Goal: Transaction & Acquisition: Subscribe to service/newsletter

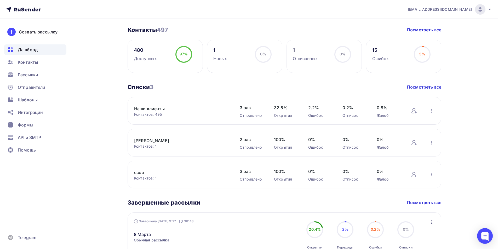
scroll to position [157, 0]
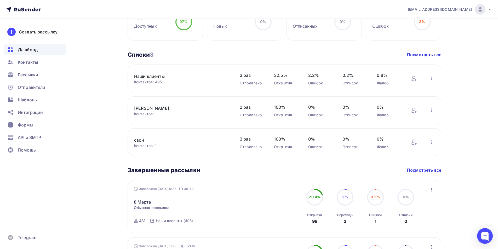
click at [140, 140] on link "свои" at bounding box center [178, 140] width 89 height 6
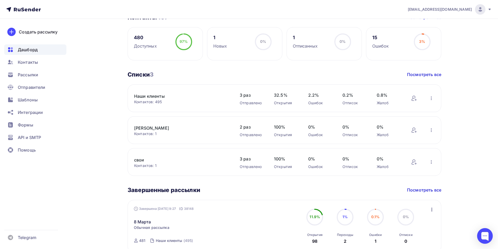
scroll to position [209, 0]
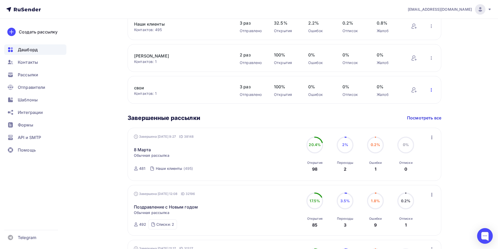
click at [431, 89] on icon "button" at bounding box center [431, 90] width 6 height 6
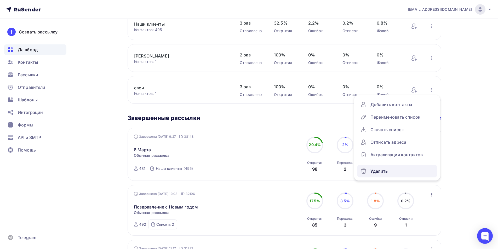
click at [380, 172] on div "Удалить" at bounding box center [397, 171] width 73 height 8
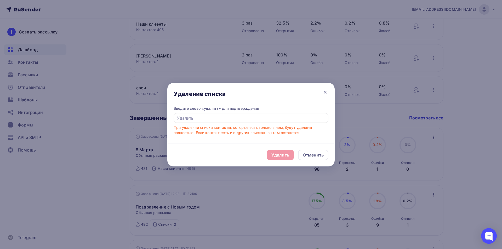
click at [283, 154] on div "Удалить Отменить" at bounding box center [250, 154] width 167 height 23
click at [192, 115] on input "text" at bounding box center [251, 118] width 155 height 10
type input "Удалить"
click at [282, 154] on div "Удалить" at bounding box center [281, 155] width 18 height 6
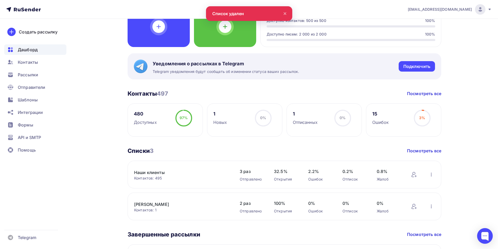
scroll to position [52, 0]
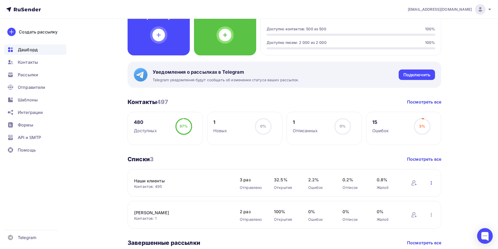
click at [431, 183] on icon "button" at bounding box center [431, 183] width 6 height 6
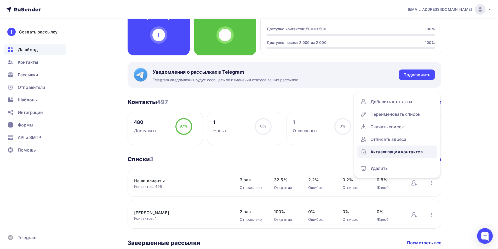
click at [395, 153] on div "Актуализация контактов" at bounding box center [397, 152] width 73 height 8
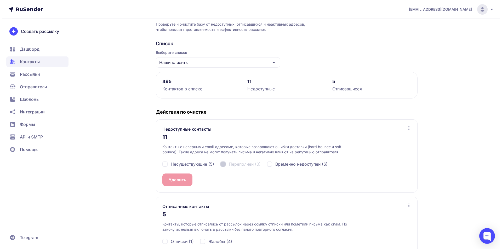
scroll to position [47, 0]
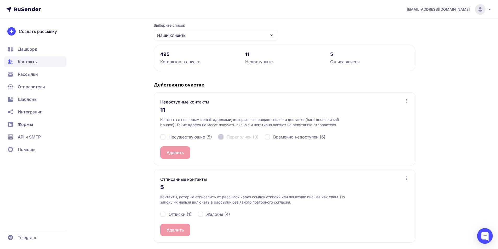
click at [163, 139] on div "Несуществующие (5)" at bounding box center [186, 137] width 52 height 6
checkbox input "true"
click at [171, 154] on button "Удалить 5" at bounding box center [176, 152] width 33 height 13
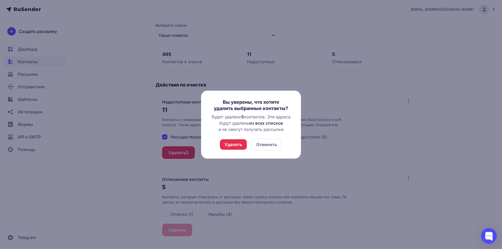
click at [234, 145] on button "Удалить" at bounding box center [233, 144] width 27 height 10
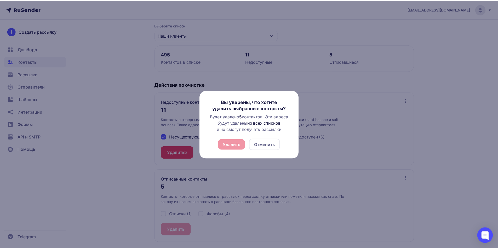
scroll to position [0, 0]
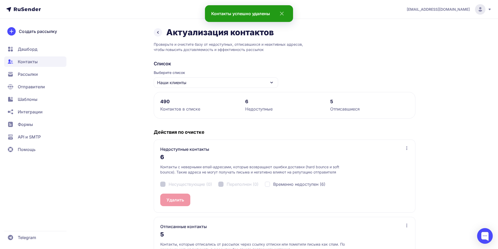
click at [162, 184] on div "Несуществующие (0) Переполнен (0) Временно недоступен (6)" at bounding box center [284, 184] width 249 height 19
click at [285, 12] on icon "close" at bounding box center [280, 13] width 13 height 6
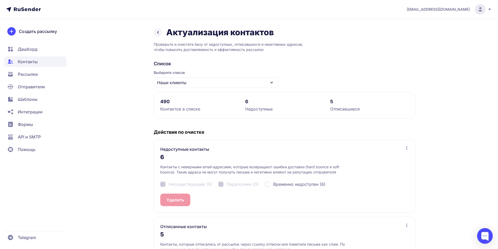
scroll to position [47, 0]
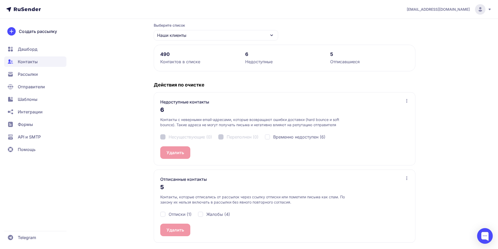
click at [163, 215] on div "Отписки (1)" at bounding box center [175, 214] width 31 height 6
checkbox input "true"
click at [175, 232] on button "Удалить 1" at bounding box center [176, 230] width 32 height 13
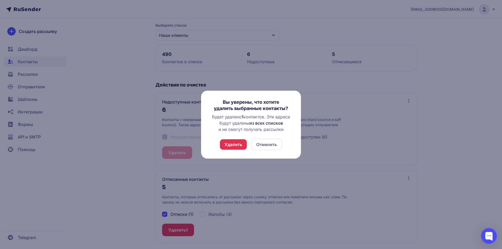
click at [243, 143] on button "Удалить" at bounding box center [233, 144] width 27 height 10
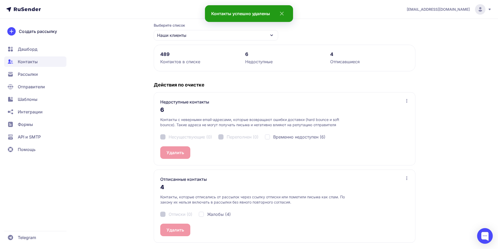
click at [284, 11] on icon "close" at bounding box center [280, 13] width 13 height 6
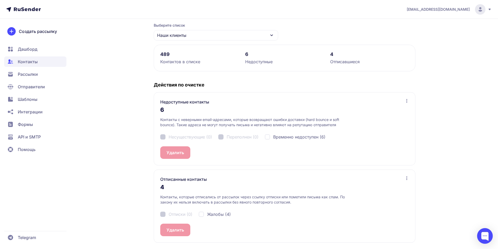
click at [271, 137] on div "Временно недоступен (6)" at bounding box center [295, 137] width 61 height 6
checkbox input "true"
click at [172, 153] on button "Удалить 6" at bounding box center [176, 152] width 33 height 13
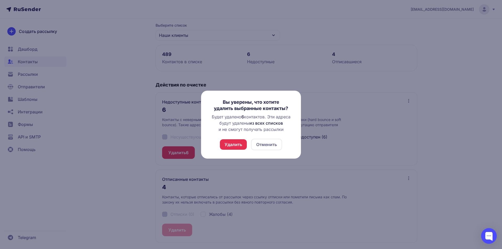
click at [228, 144] on button "Удалить" at bounding box center [233, 144] width 27 height 10
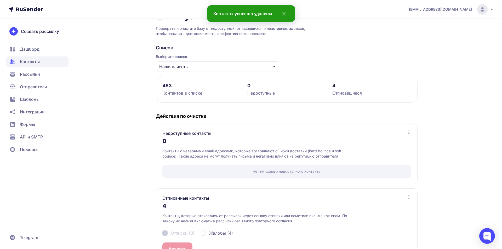
scroll to position [35, 0]
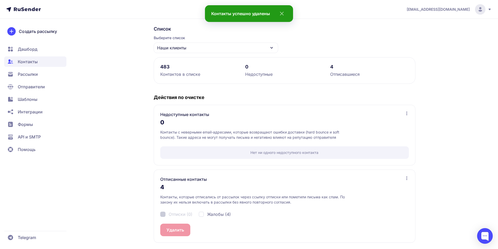
click at [204, 214] on div "Жалобы (4)" at bounding box center [215, 214] width 32 height 6
checkbox input "true"
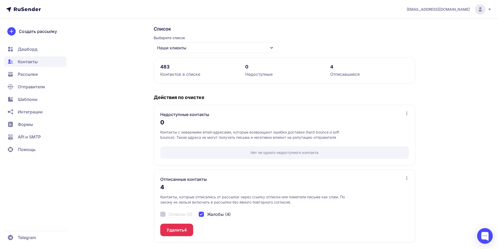
click at [188, 232] on button "Удалить 4" at bounding box center [176, 230] width 33 height 13
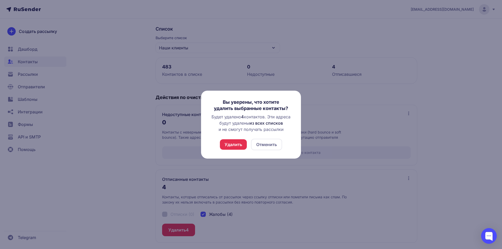
click at [233, 144] on button "Удалить" at bounding box center [233, 144] width 27 height 10
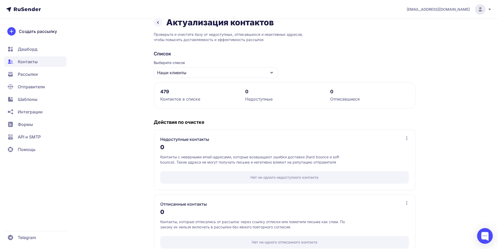
scroll to position [0, 0]
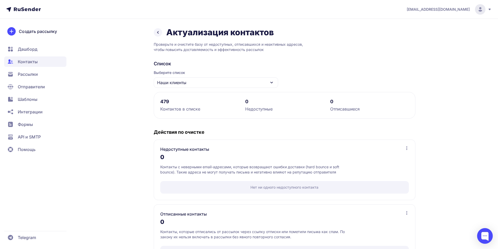
click at [274, 84] on icon at bounding box center [272, 83] width 6 height 6
drag, startPoint x: 185, startPoint y: 110, endPoint x: 171, endPoint y: 105, distance: 15.5
click at [185, 110] on div "Контактов в списке" at bounding box center [199, 109] width 79 height 6
click at [163, 101] on div "479" at bounding box center [199, 102] width 79 height 6
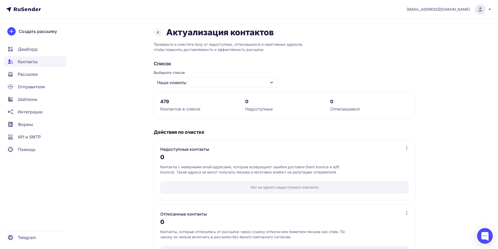
click at [160, 30] on icon at bounding box center [158, 32] width 6 height 6
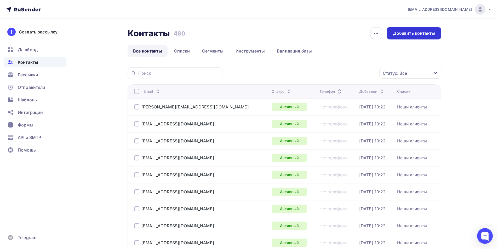
click at [405, 33] on div "Добавить контакты" at bounding box center [414, 33] width 42 height 6
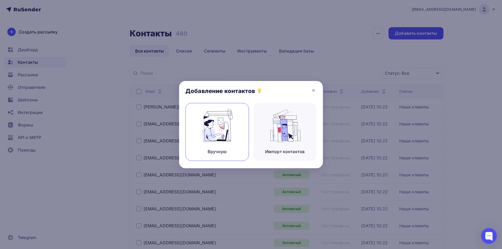
click at [218, 131] on img at bounding box center [217, 125] width 35 height 33
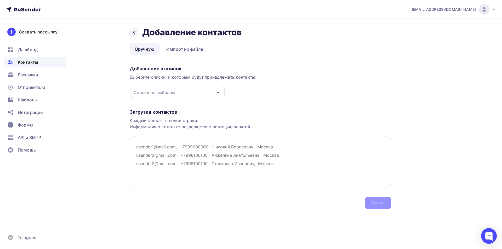
paste textarea "ovrozhko2024@mail.ru shefer.tv@ntcup.ru"
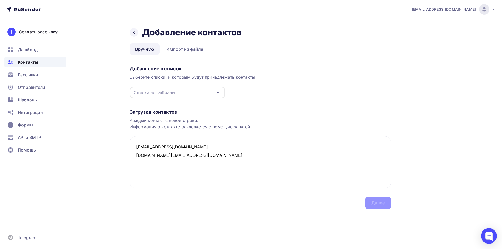
paste textarea "vgorki@obl72.ru gor@obraz-tmr.ru ttsttomsk@mail.ru WTYNH30@mail.ru anactka@mail…"
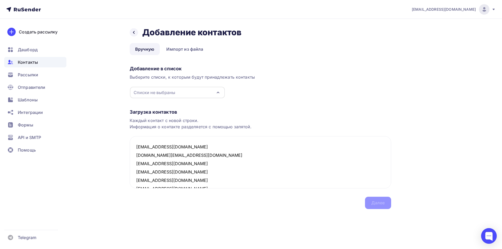
scroll to position [45, 0]
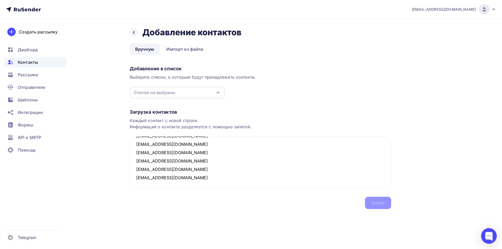
paste textarea "cps_buh@mail.ru buhmaou70@mail.ru vv.volovik@cic-edu.ru school61_08@mail.ru sib…"
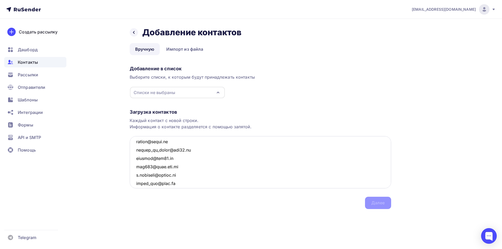
scroll to position [1786, 0]
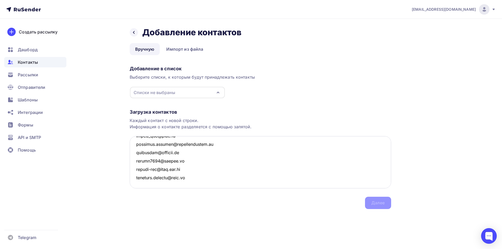
click at [187, 178] on textarea at bounding box center [261, 162] width 262 height 52
paste textarea "ros2377@yandex.ru school56tmn@ya.ru school95tmn@obl72.ru tum_school48@obl72.ru …"
click at [219, 93] on icon "button" at bounding box center [218, 92] width 6 height 6
type textarea "ovrozhko2024@mail.ru shefer.tv@ntcup.ru vgorki@obl72.ru gor@obraz-tmr.ru ttstto…"
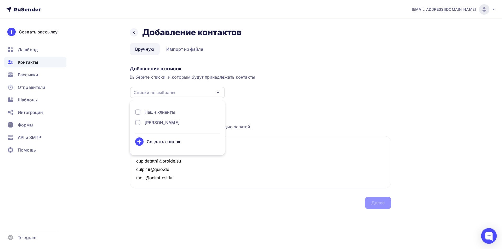
click at [154, 143] on div "Создать список" at bounding box center [164, 142] width 34 height 6
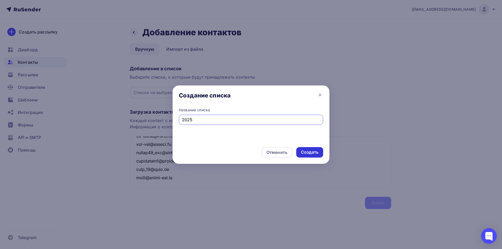
type input "2025"
click at [320, 154] on div "Создать" at bounding box center [309, 152] width 27 height 10
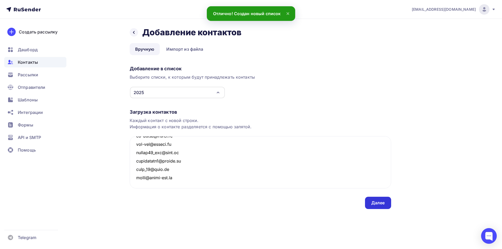
click at [376, 201] on div "Далее" at bounding box center [378, 203] width 14 height 6
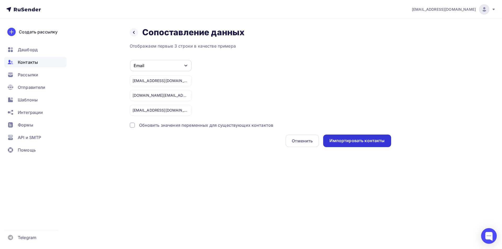
click at [340, 138] on div "Импортировать контакты" at bounding box center [357, 141] width 55 height 6
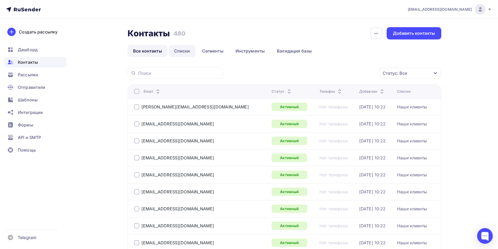
click at [181, 50] on link "Списки" at bounding box center [182, 51] width 27 height 12
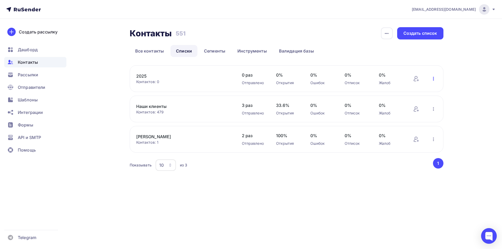
click at [434, 78] on icon "button" at bounding box center [434, 79] width 6 height 6
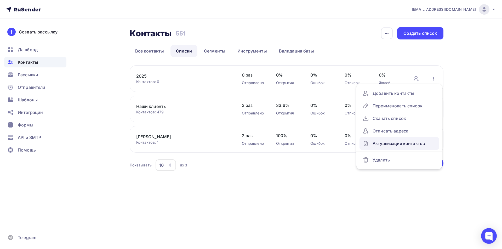
click at [398, 142] on div "Актуализация контактов" at bounding box center [399, 143] width 73 height 8
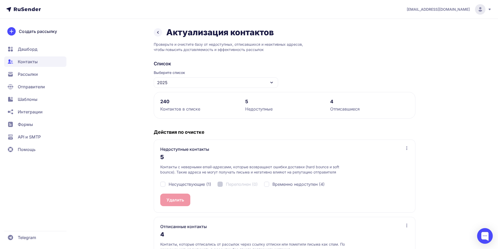
click at [184, 183] on span "Несуществующие (1)" at bounding box center [190, 184] width 43 height 6
checkbox input "true"
click at [293, 183] on span "Временно недоступен (4)" at bounding box center [299, 184] width 52 height 6
drag, startPoint x: 266, startPoint y: 183, endPoint x: 228, endPoint y: 183, distance: 37.7
click at [266, 183] on div "Временно недоступен (4)" at bounding box center [294, 184] width 61 height 6
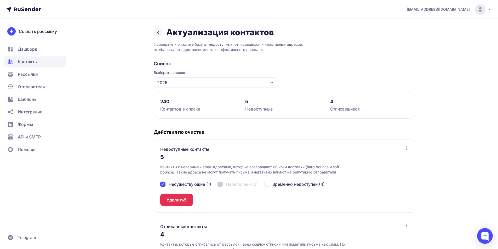
checkbox input "false"
click at [166, 183] on div "Несуществующие (1)" at bounding box center [185, 184] width 51 height 6
checkbox input "false"
click at [159, 33] on icon at bounding box center [157, 32] width 1 height 2
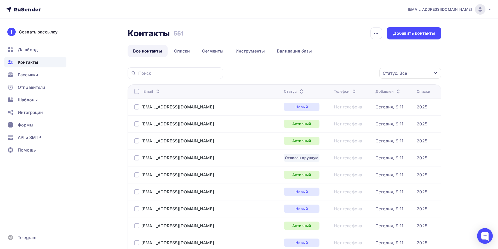
click at [298, 92] on icon at bounding box center [301, 93] width 6 height 6
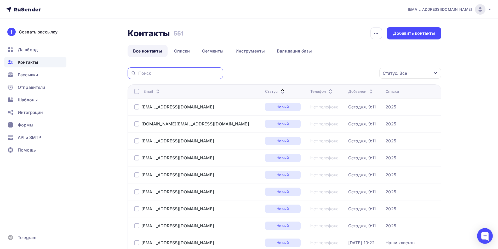
click at [189, 71] on input "text" at bounding box center [179, 73] width 82 height 6
click at [280, 91] on icon at bounding box center [283, 93] width 6 height 6
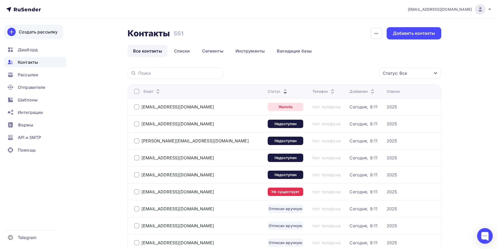
click at [47, 33] on div "Создать рассылку" at bounding box center [38, 32] width 39 height 6
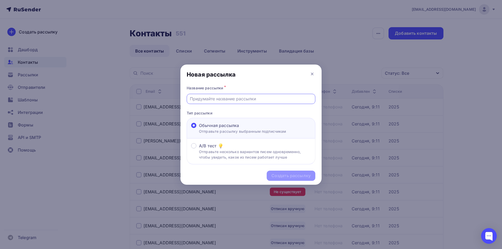
click at [226, 99] on input "text" at bounding box center [251, 99] width 123 height 6
type input "Изменения с 01 сентября в [GEOGRAPHIC_DATA]"
click at [279, 177] on div "Создать рассылку" at bounding box center [291, 176] width 39 height 6
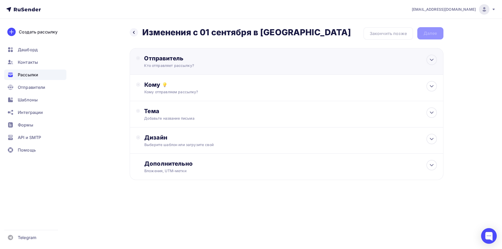
click at [184, 67] on div "Кто отправляет рассылку?" at bounding box center [195, 65] width 102 height 5
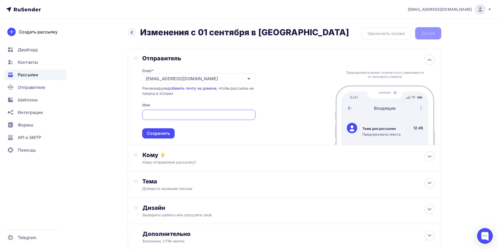
click at [247, 78] on icon "button" at bounding box center [249, 79] width 6 height 6
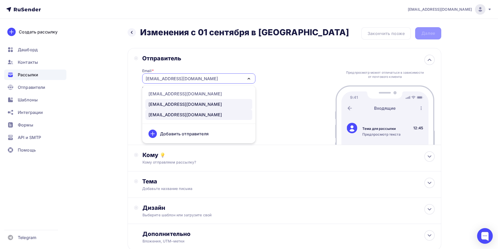
click at [162, 104] on div "[EMAIL_ADDRESS][DOMAIN_NAME]" at bounding box center [186, 104] width 74 height 6
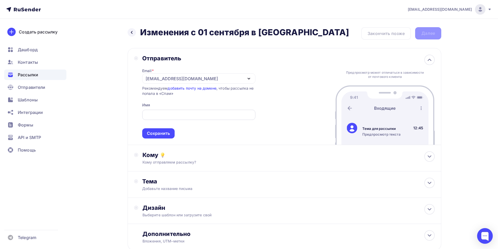
click at [155, 114] on input "text" at bounding box center [198, 115] width 107 height 6
click at [147, 115] on input "АудитПроф" at bounding box center [198, 115] width 107 height 6
click at [145, 114] on input "АудитПроф" at bounding box center [198, 115] width 107 height 6
type input "АК АудитПроф"
click at [156, 135] on div "Сохранить" at bounding box center [158, 134] width 23 height 6
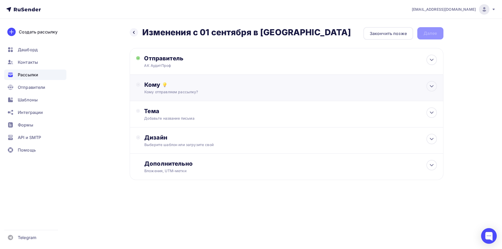
click at [176, 91] on div "Кому отправляем рассылку?" at bounding box center [275, 91] width 263 height 5
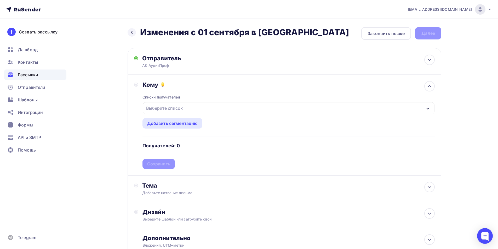
click at [165, 111] on div "Выберите список" at bounding box center [164, 108] width 41 height 9
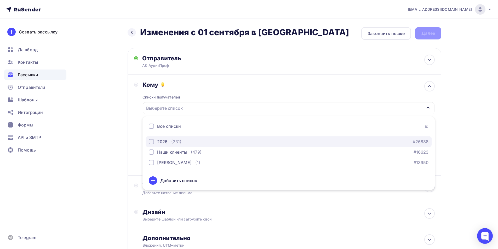
click at [153, 142] on div "button" at bounding box center [151, 141] width 5 height 5
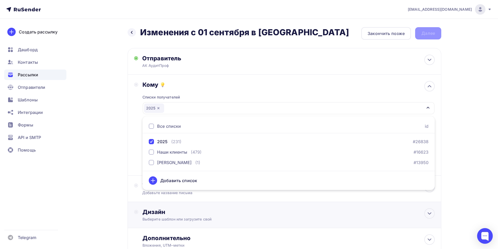
click at [252, 207] on div "Дизайн Выберите шаблон или загрузите свой" at bounding box center [285, 215] width 314 height 26
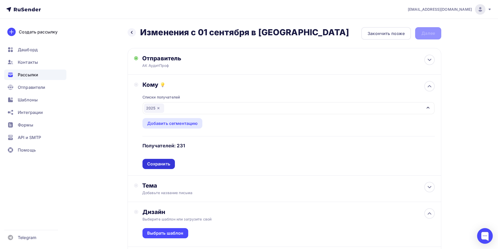
click at [166, 163] on div "Сохранить" at bounding box center [158, 164] width 23 height 6
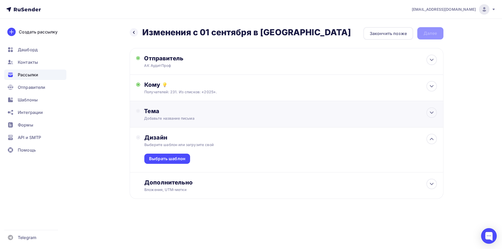
click at [172, 117] on div "Добавьте название письма" at bounding box center [190, 118] width 93 height 5
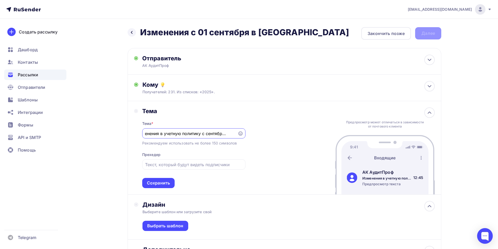
scroll to position [0, 11]
click at [205, 134] on input "Изменения в учетную политику с сентября 2025" at bounding box center [189, 134] width 89 height 6
type input "Изменения в учетную политику с 01 сентября 2025"
click at [176, 166] on input "text" at bounding box center [193, 165] width 97 height 6
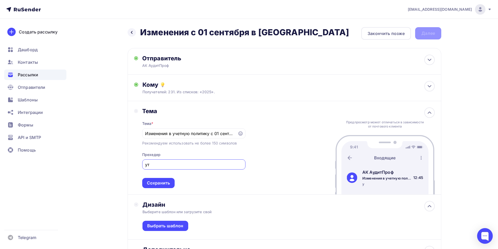
type input "у"
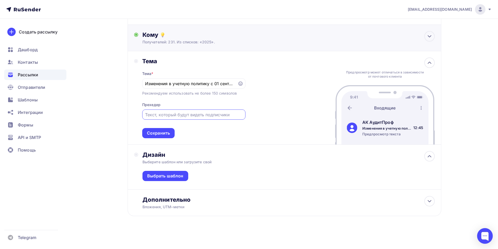
scroll to position [51, 0]
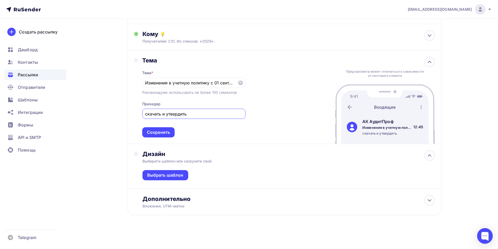
click at [163, 114] on input "скачать и утвердить" at bounding box center [193, 114] width 97 height 6
type input "скачать приказ и утвердить"
click at [167, 134] on div "Сохранить" at bounding box center [158, 132] width 23 height 6
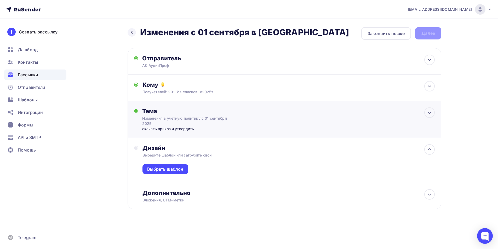
scroll to position [0, 0]
click at [157, 170] on div "Выбрать шаблон" at bounding box center [167, 169] width 36 height 6
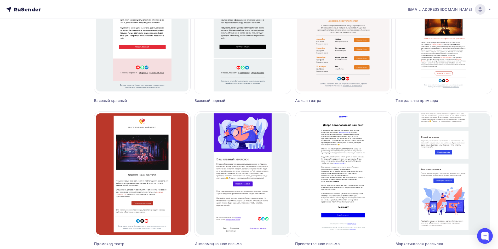
scroll to position [287, 0]
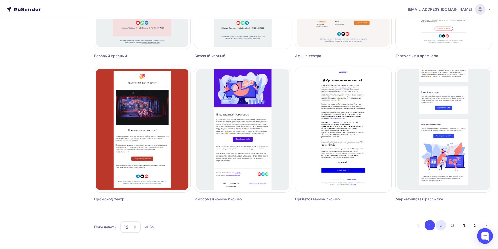
click at [443, 226] on button "2" at bounding box center [441, 225] width 10 height 10
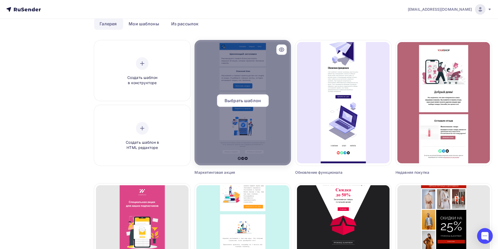
scroll to position [0, 0]
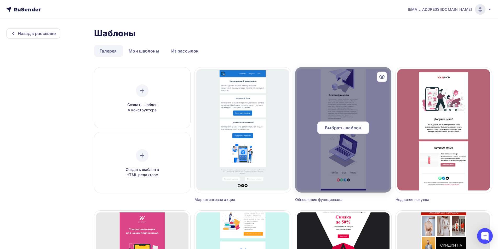
click at [333, 151] on div at bounding box center [343, 130] width 96 height 126
click at [333, 130] on span "Выбрать шаблон" at bounding box center [343, 128] width 36 height 6
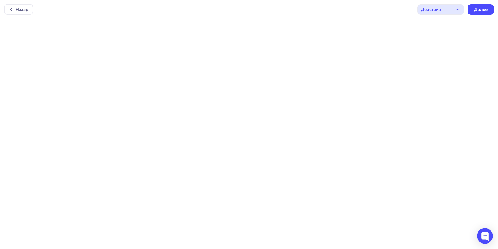
click at [461, 9] on icon "button" at bounding box center [458, 9] width 6 height 6
click at [460, 8] on icon "button" at bounding box center [458, 9] width 6 height 6
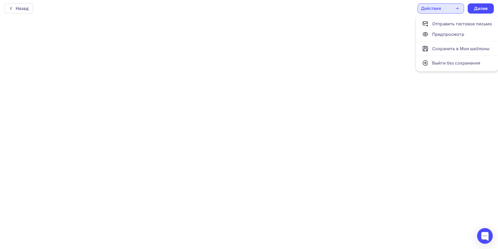
scroll to position [1, 0]
click at [416, 15] on div "Назад Действия Отправить тестовое письмо Предпросмотр Сохранить в Мои шаблоны В…" at bounding box center [249, 8] width 498 height 19
click at [459, 8] on icon "button" at bounding box center [458, 8] width 6 height 6
click at [462, 9] on div "Действия" at bounding box center [441, 8] width 47 height 10
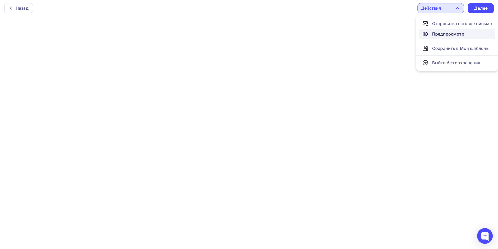
click at [449, 35] on div "Предпросмотр" at bounding box center [448, 34] width 32 height 6
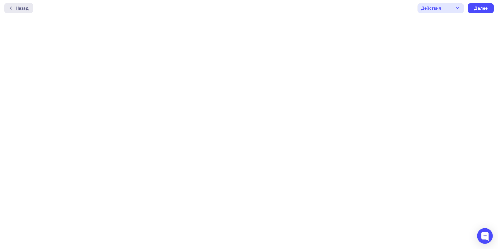
click at [14, 9] on div at bounding box center [12, 8] width 7 height 4
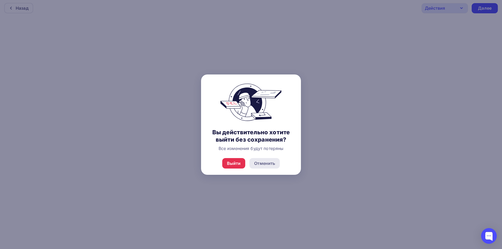
click at [266, 164] on div "Отменить" at bounding box center [264, 163] width 21 height 6
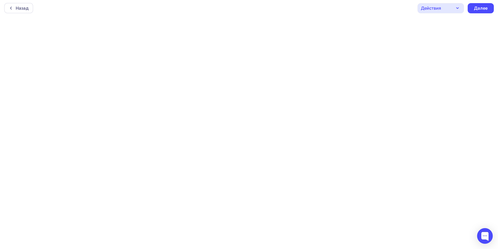
click at [459, 8] on icon "button" at bounding box center [458, 8] width 2 height 1
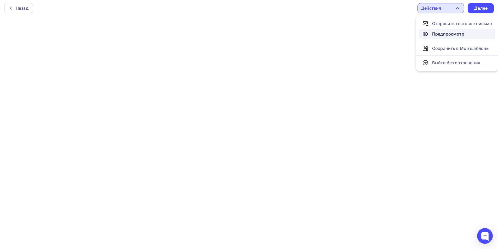
click at [446, 33] on div "Предпросмотр" at bounding box center [448, 34] width 32 height 6
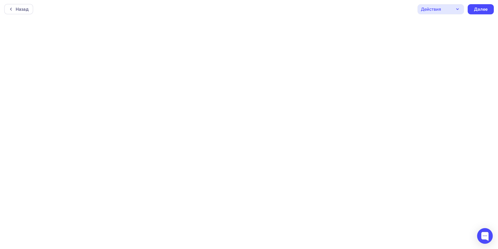
scroll to position [0, 0]
click at [457, 10] on icon "button" at bounding box center [458, 9] width 6 height 6
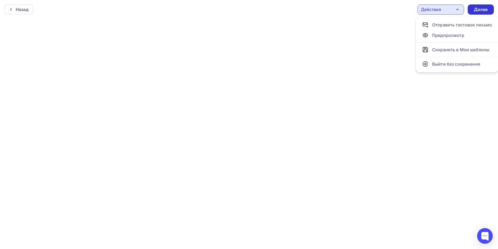
click at [479, 10] on div "Далее" at bounding box center [481, 10] width 14 height 6
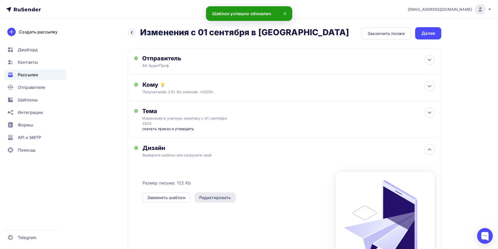
click at [214, 198] on div "Редактировать" at bounding box center [215, 198] width 32 height 6
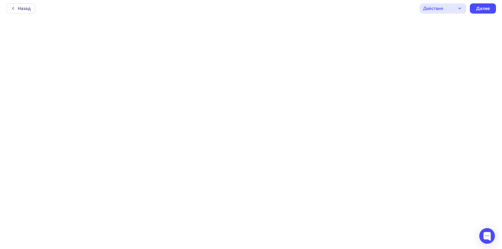
scroll to position [1, 0]
click at [8, 6] on div "Назад" at bounding box center [18, 8] width 29 height 10
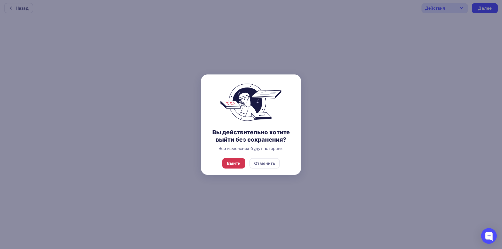
click at [234, 165] on div "Выйти" at bounding box center [234, 163] width 14 height 6
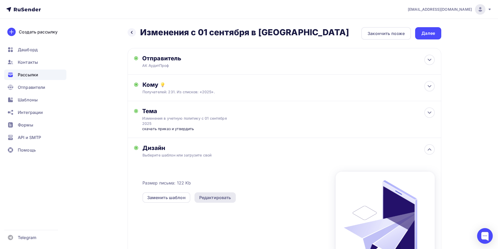
click at [211, 198] on div "Редактировать" at bounding box center [215, 198] width 32 height 6
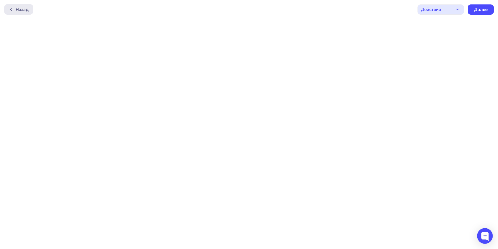
click at [24, 7] on div "Назад" at bounding box center [22, 9] width 13 height 6
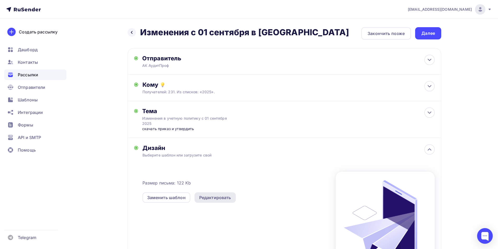
click at [217, 195] on div "Редактировать" at bounding box center [215, 198] width 32 height 6
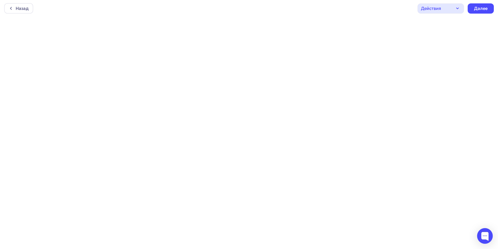
scroll to position [1, 0]
click at [453, 12] on div "Действия" at bounding box center [441, 8] width 47 height 10
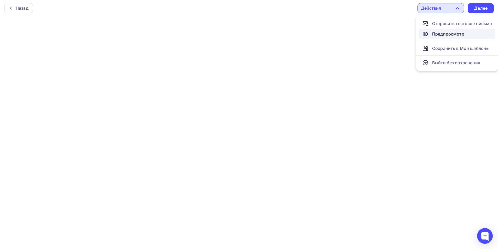
click at [440, 33] on div "Предпросмотр" at bounding box center [448, 34] width 32 height 6
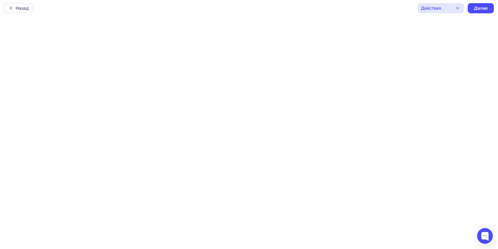
click at [449, 10] on div "Действия" at bounding box center [441, 8] width 47 height 10
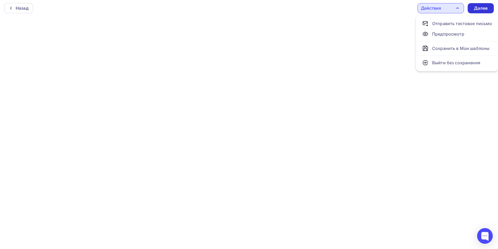
click at [484, 6] on div "Далее" at bounding box center [481, 8] width 14 height 6
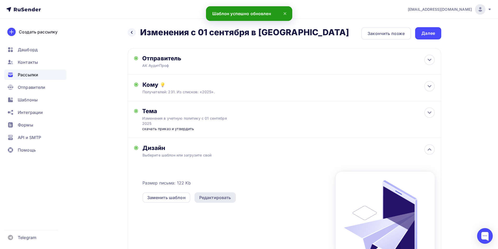
click at [217, 199] on div "Редактировать" at bounding box center [215, 198] width 32 height 6
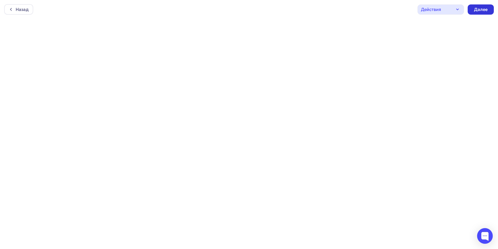
click at [484, 9] on div "Далее" at bounding box center [481, 10] width 14 height 6
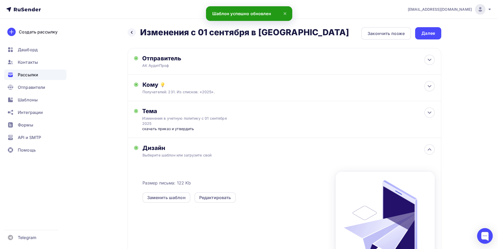
drag, startPoint x: 213, startPoint y: 200, endPoint x: 229, endPoint y: 184, distance: 22.4
click at [213, 199] on div "Редактировать" at bounding box center [215, 198] width 32 height 6
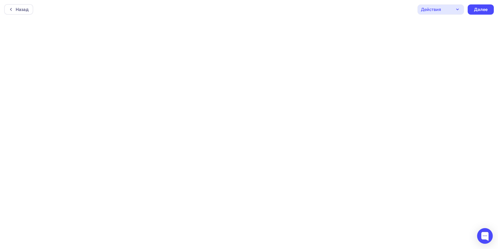
click at [456, 9] on icon "button" at bounding box center [458, 9] width 6 height 6
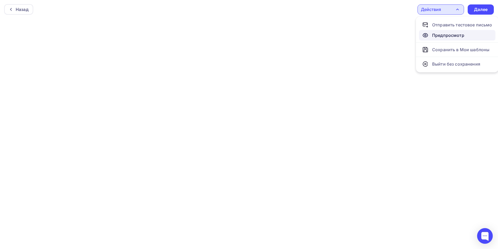
click at [448, 34] on div "Предпросмотр" at bounding box center [448, 35] width 32 height 6
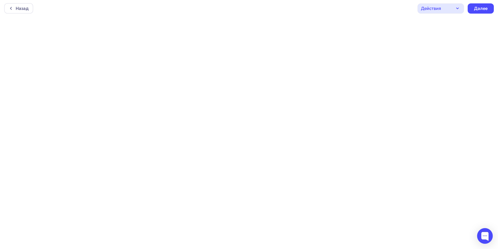
scroll to position [1, 0]
click at [479, 8] on div "Далее" at bounding box center [481, 8] width 14 height 6
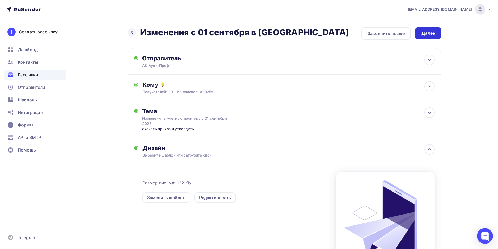
click at [426, 33] on div "Далее" at bounding box center [429, 33] width 14 height 6
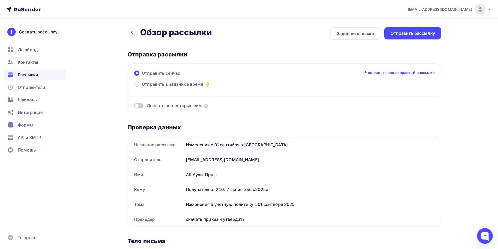
click at [143, 106] on span at bounding box center [138, 105] width 9 height 5
click at [134, 107] on input "checkbox" at bounding box center [134, 107] width 0 height 0
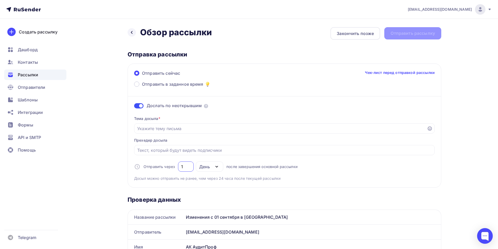
click at [188, 166] on input "1" at bounding box center [186, 167] width 10 height 6
click at [171, 168] on div "Отправить через 1 День День Часы после завершения основной рассылки" at bounding box center [215, 167] width 163 height 10
type input "3"
click at [211, 126] on input "Отправить в заданное время" at bounding box center [280, 129] width 287 height 6
type input "в"
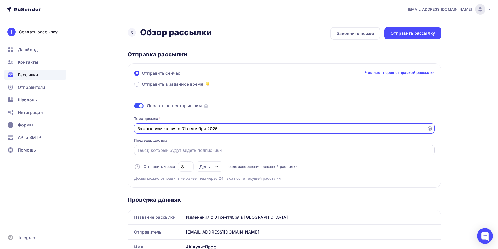
type input "Важные изменения с 01 сентября 2025"
click at [163, 149] on input "Отправить в заданное время" at bounding box center [284, 150] width 295 height 6
type input "Скачайте готовый Приказ с изменениями в учетную политику"
click at [133, 32] on icon at bounding box center [132, 32] width 4 height 4
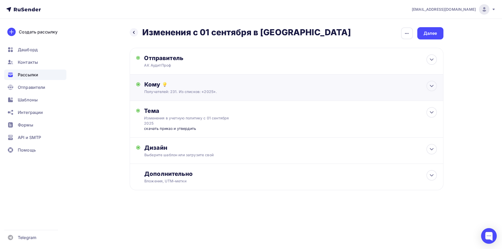
click at [158, 82] on div "Кому" at bounding box center [290, 84] width 292 height 7
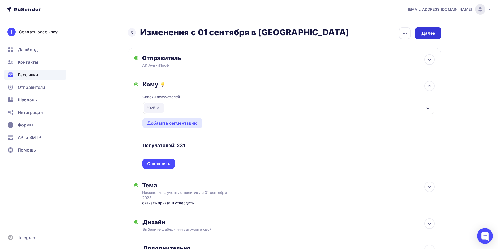
click at [426, 35] on div "Далее" at bounding box center [429, 33] width 14 height 6
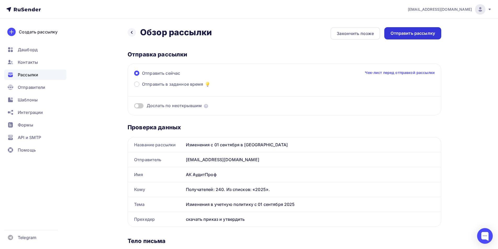
click at [426, 35] on div "Отправить рассылку" at bounding box center [413, 33] width 44 height 6
